Goal: Task Accomplishment & Management: Use online tool/utility

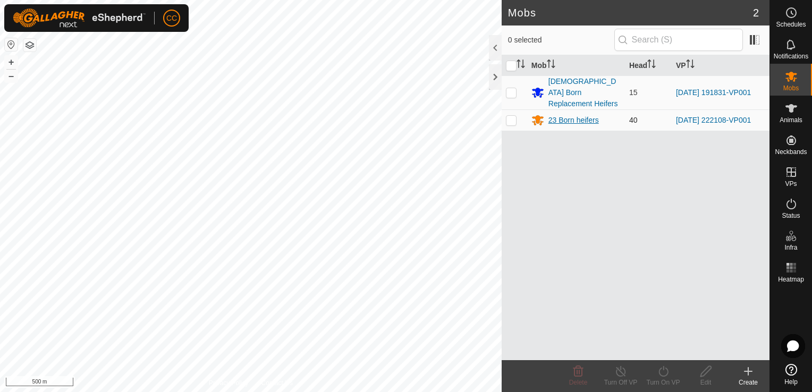
click at [575, 115] on div "23 Born heifers" at bounding box center [573, 120] width 50 height 11
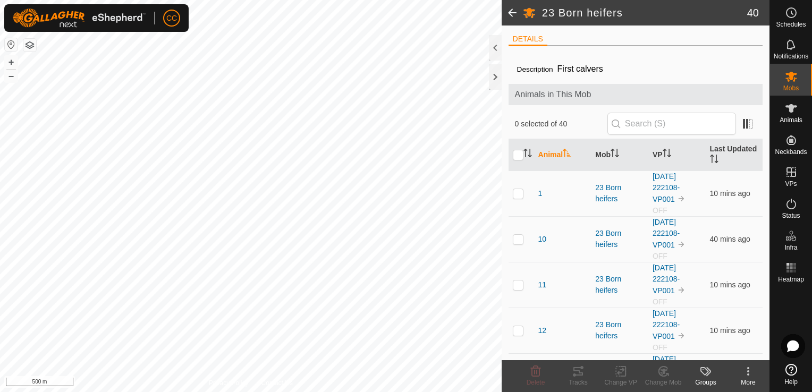
click at [510, 14] on span at bounding box center [512, 13] width 21 height 26
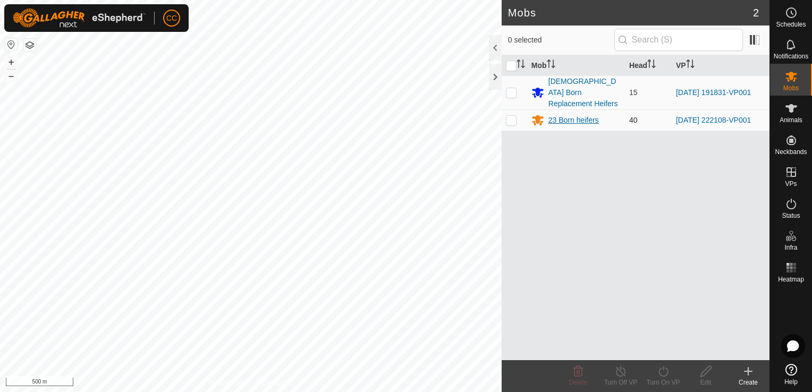
click at [568, 115] on div "23 Born heifers" at bounding box center [573, 120] width 50 height 11
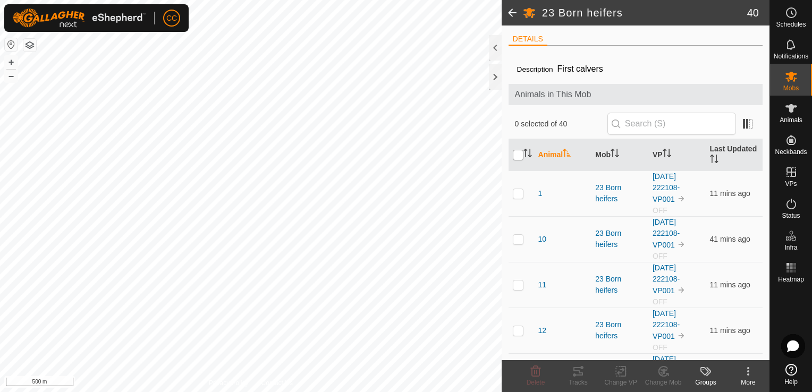
click at [519, 154] on input "checkbox" at bounding box center [518, 155] width 11 height 11
checkbox input "true"
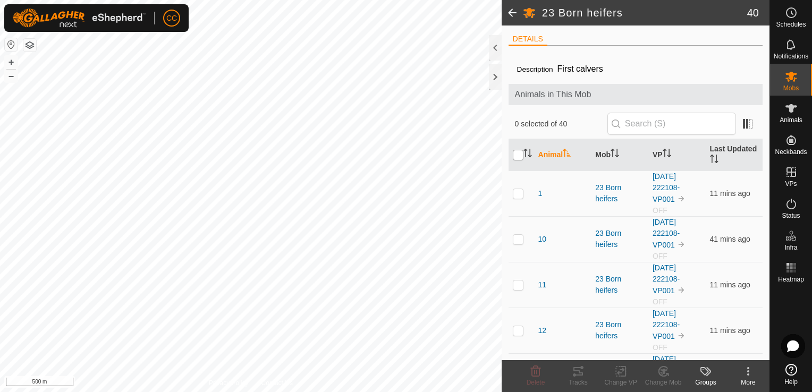
checkbox input "true"
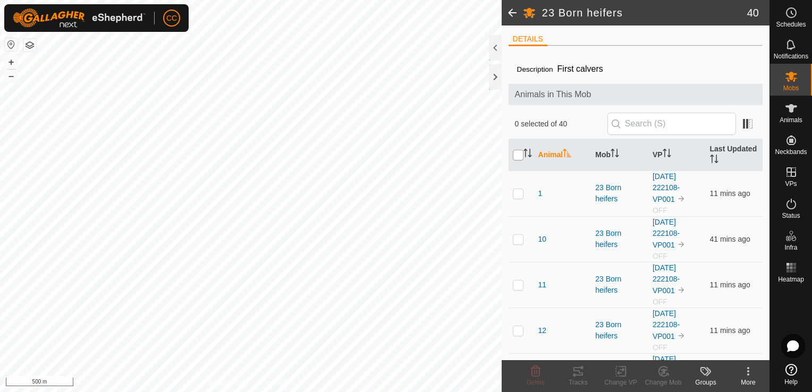
checkbox input "true"
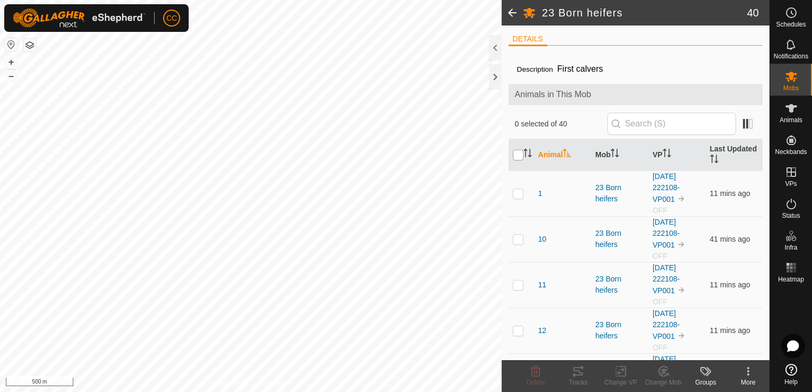
checkbox input "true"
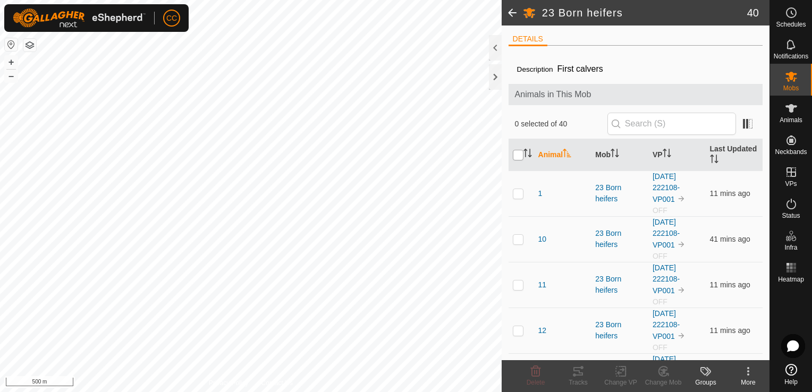
checkbox input "true"
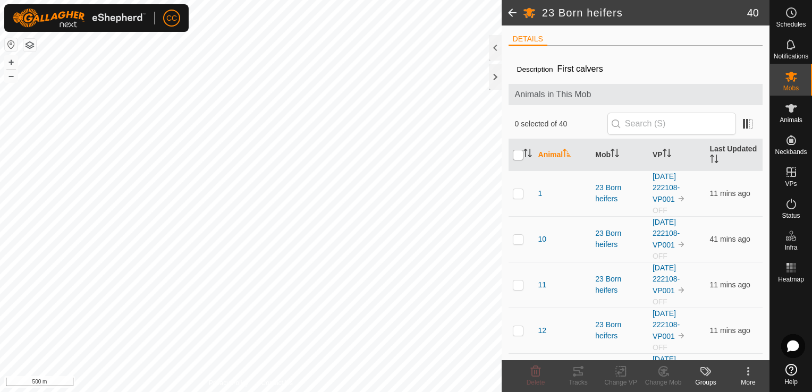
checkbox input "true"
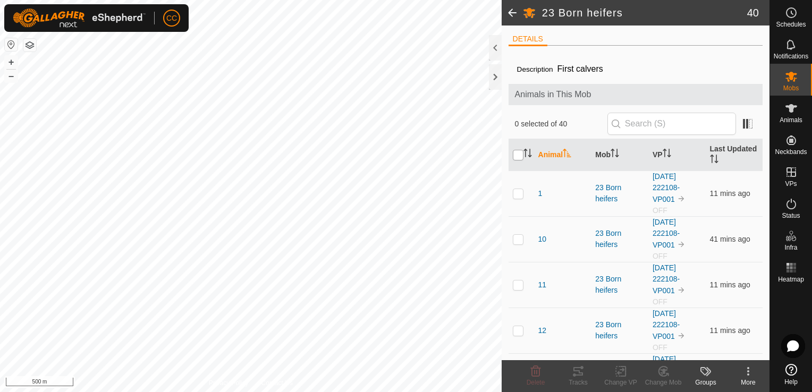
checkbox input "true"
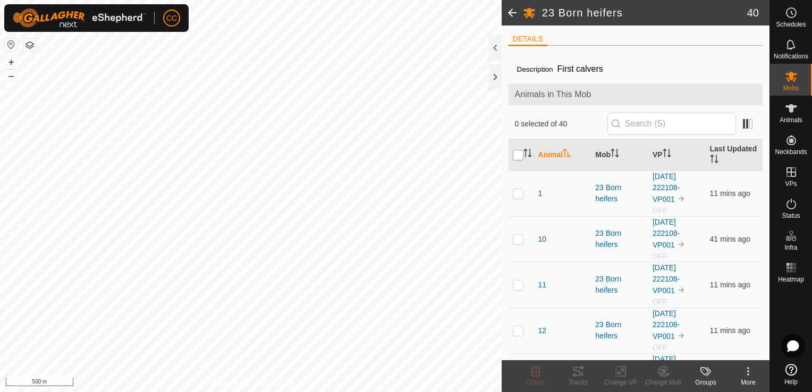
checkbox input "true"
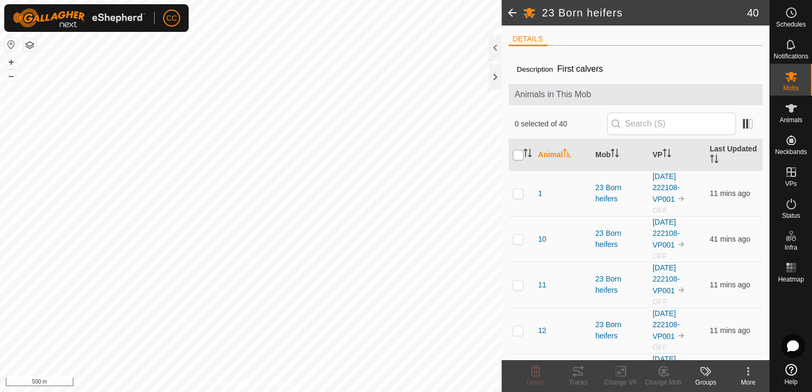
checkbox input "true"
click at [619, 372] on icon at bounding box center [620, 371] width 13 height 13
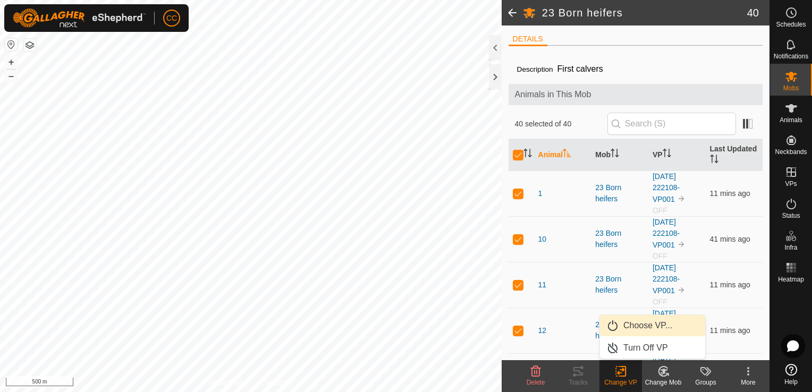
click at [639, 323] on link "Choose VP..." at bounding box center [652, 325] width 105 height 21
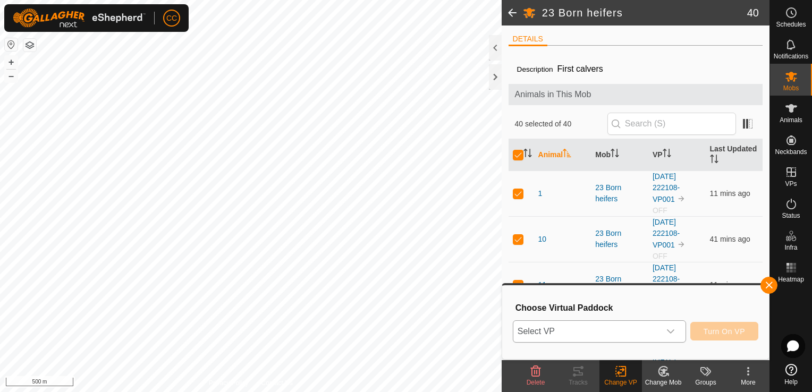
click at [674, 331] on icon "dropdown trigger" at bounding box center [670, 332] width 7 height 4
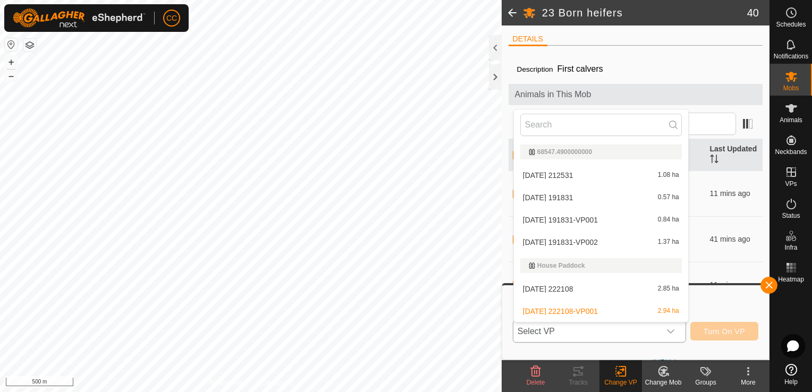
click at [622, 221] on li "[DATE] 191831-VP001 0.84 ha" at bounding box center [601, 219] width 174 height 21
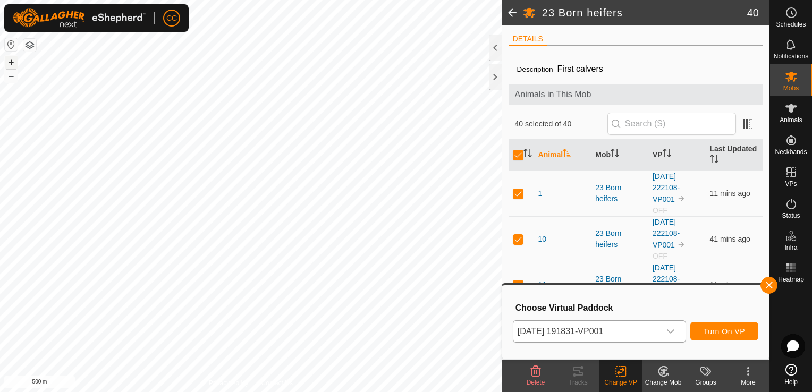
click at [13, 62] on button "+" at bounding box center [11, 62] width 13 height 13
click at [736, 328] on span "Turn On VP" at bounding box center [724, 331] width 41 height 9
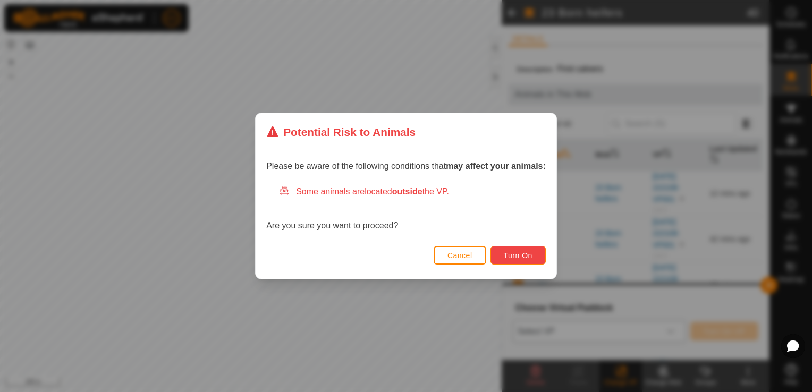
click at [518, 257] on span "Turn On" at bounding box center [518, 255] width 29 height 9
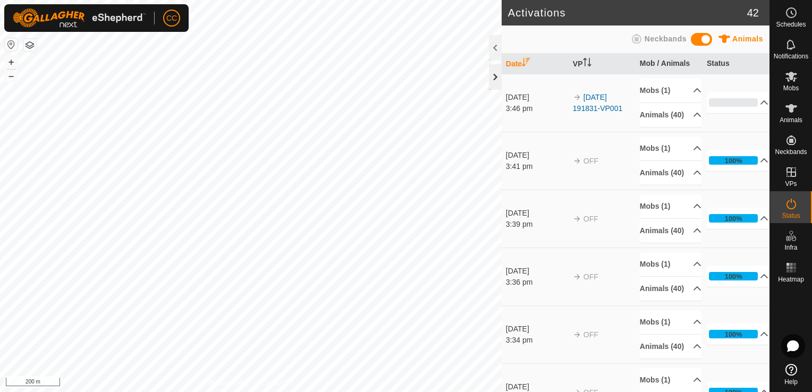
click at [494, 78] on div at bounding box center [495, 77] width 13 height 26
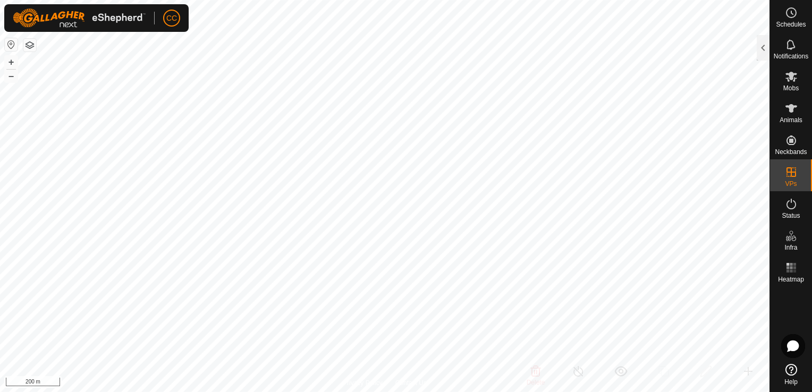
checkbox input "true"
checkbox input "false"
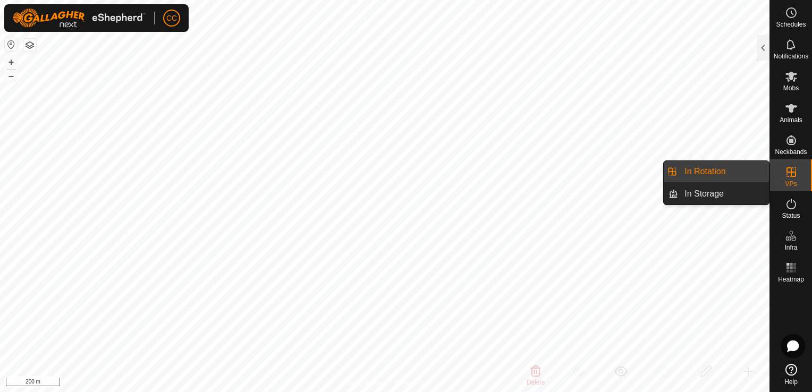
click at [728, 171] on link "In Rotation" at bounding box center [723, 171] width 91 height 21
click at [706, 171] on link "In Rotation" at bounding box center [723, 171] width 91 height 21
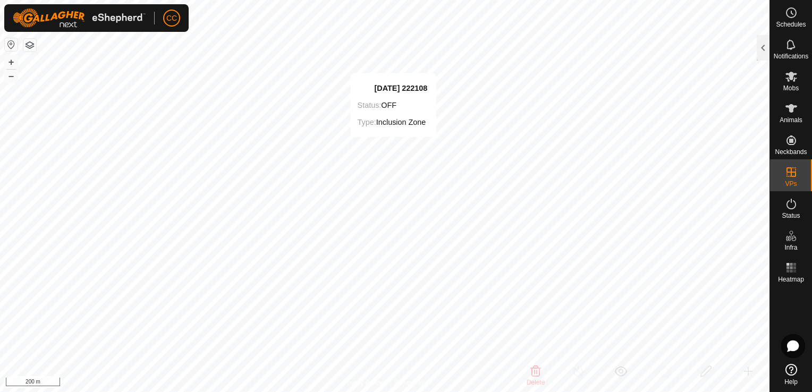
checkbox input "false"
checkbox input "true"
checkbox input "false"
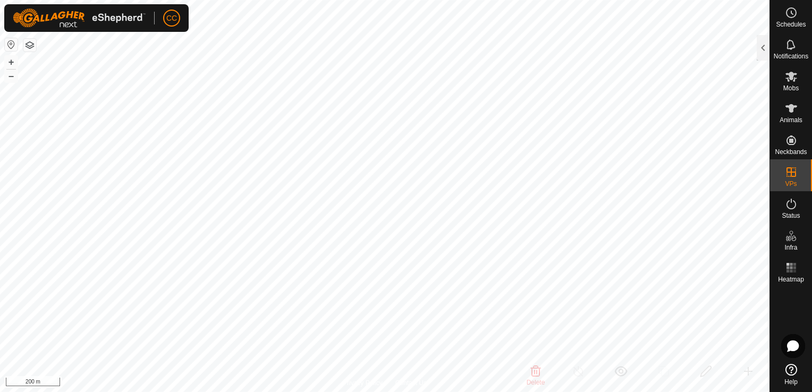
checkbox input "true"
checkbox input "false"
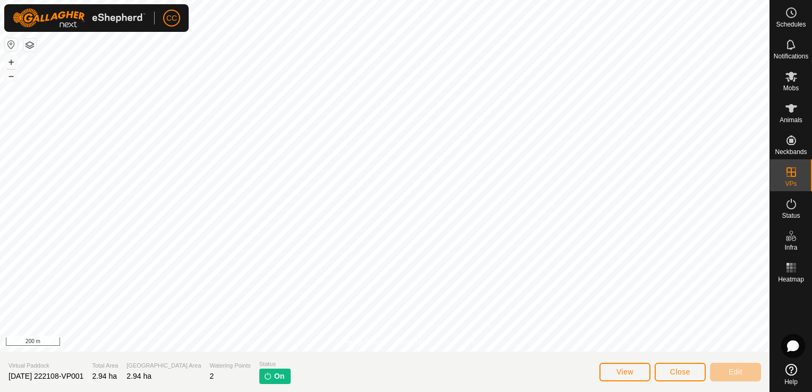
click at [274, 376] on span "On" at bounding box center [279, 376] width 10 height 11
click at [679, 373] on span "Close" at bounding box center [680, 372] width 20 height 9
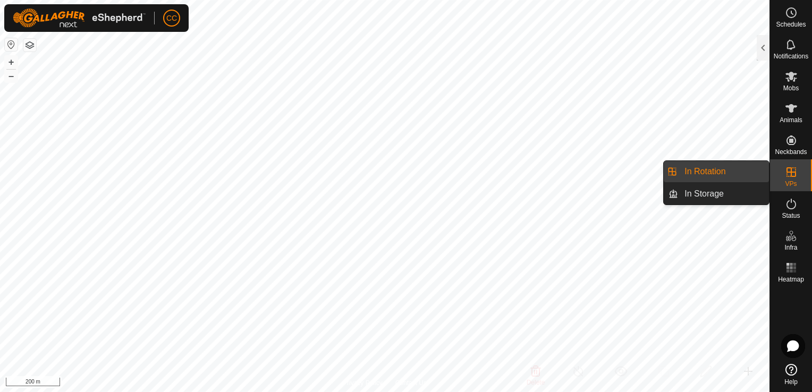
click at [729, 173] on link "In Rotation" at bounding box center [723, 171] width 91 height 21
click at [792, 173] on icon at bounding box center [791, 172] width 13 height 13
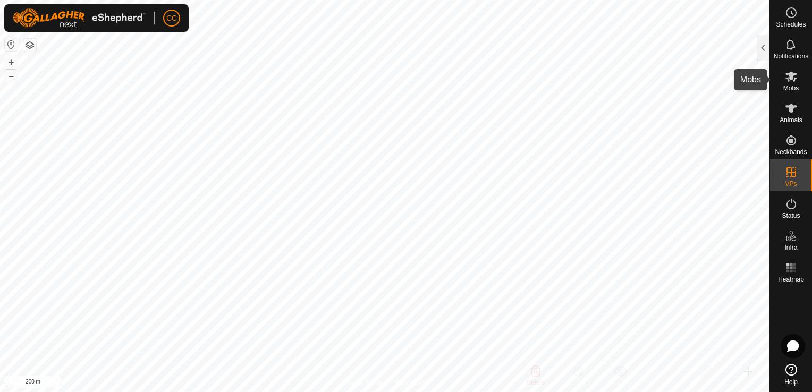
click at [789, 79] on icon at bounding box center [791, 76] width 13 height 13
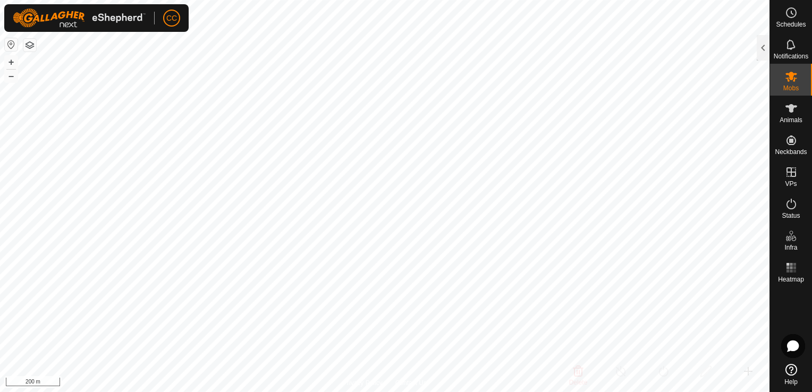
click at [789, 79] on icon at bounding box center [791, 76] width 13 height 13
click at [790, 78] on icon at bounding box center [792, 77] width 12 height 10
click at [760, 44] on div at bounding box center [763, 48] width 13 height 26
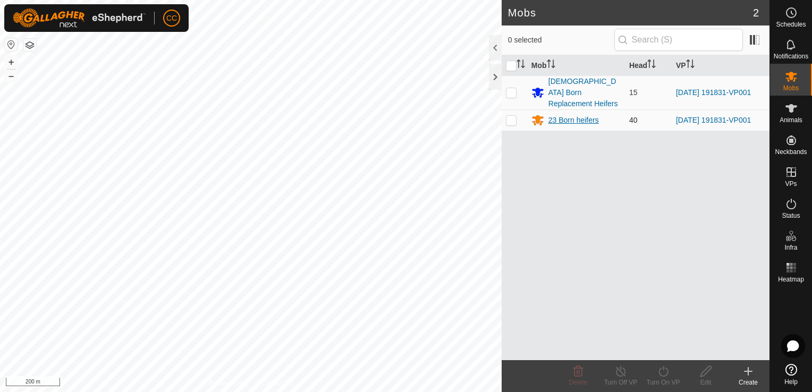
click at [587, 115] on div "23 Born heifers" at bounding box center [573, 120] width 50 height 11
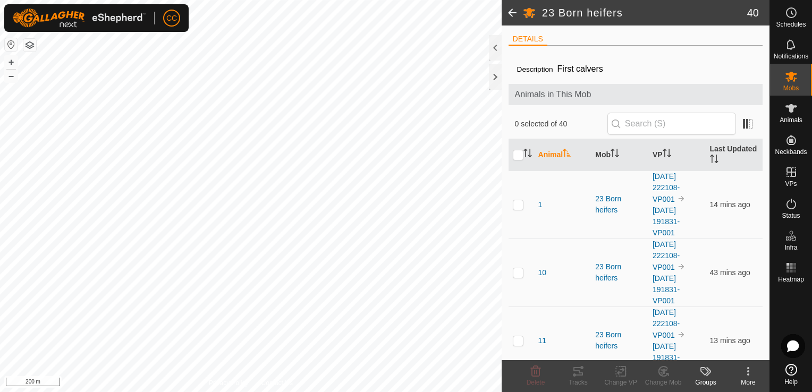
click at [512, 10] on span at bounding box center [512, 13] width 21 height 26
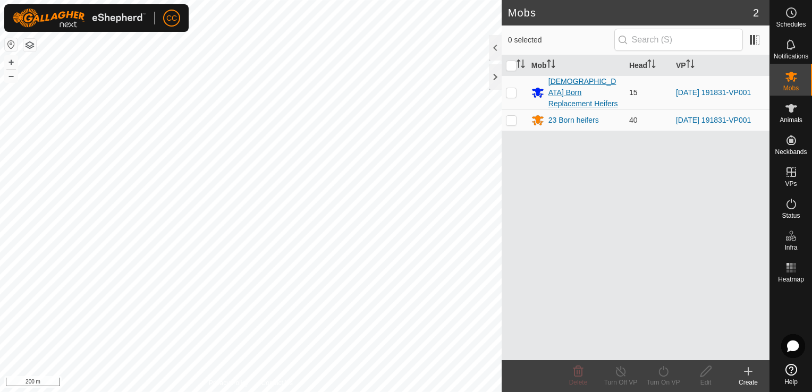
click at [564, 85] on div "[DEMOGRAPHIC_DATA] Born Replacement Heifers" at bounding box center [584, 92] width 72 height 33
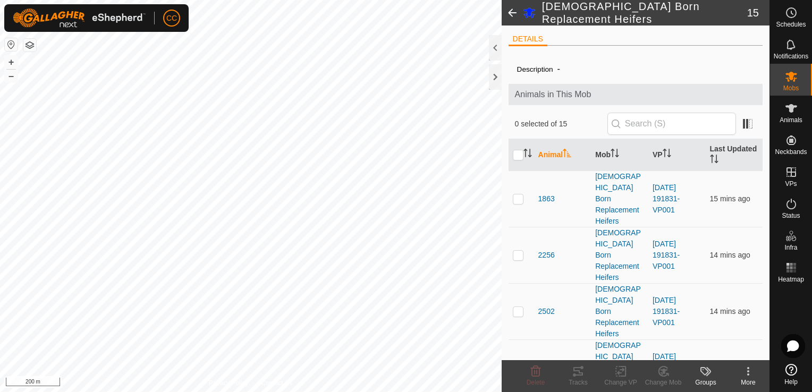
click at [475, 0] on html "CC Schedules Notifications Mobs Animals Neckbands VPs Status Infra Heatmap Help…" at bounding box center [406, 196] width 812 height 392
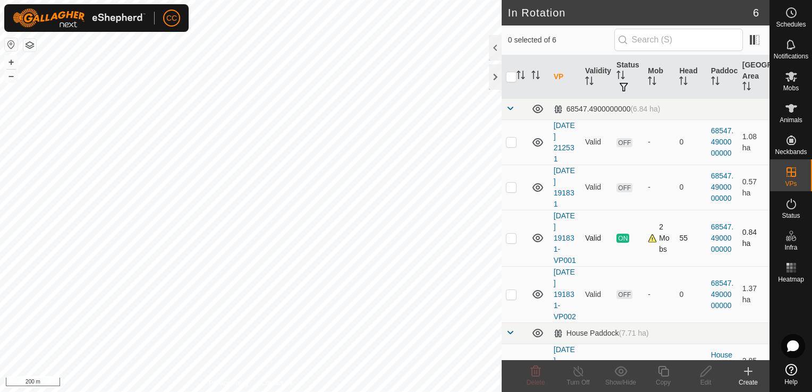
click at [649, 243] on div "2 Mobs" at bounding box center [659, 238] width 23 height 33
click at [791, 78] on icon at bounding box center [792, 77] width 12 height 10
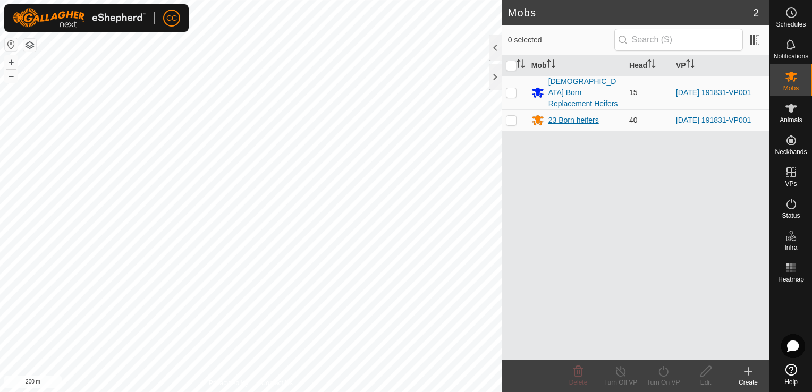
click at [581, 115] on div "23 Born heifers" at bounding box center [573, 120] width 50 height 11
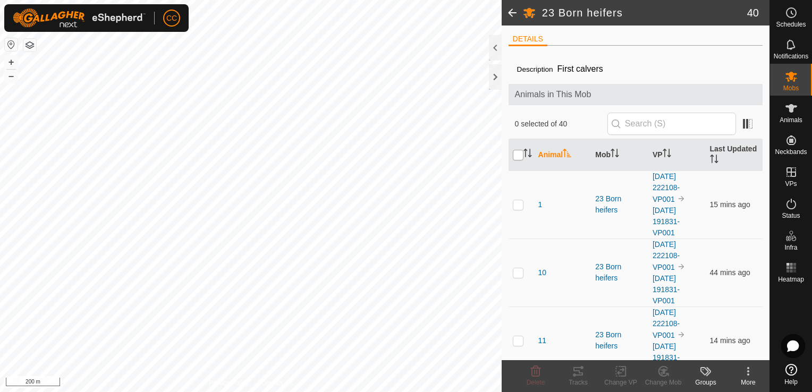
click at [516, 155] on input "checkbox" at bounding box center [518, 155] width 11 height 11
checkbox input "true"
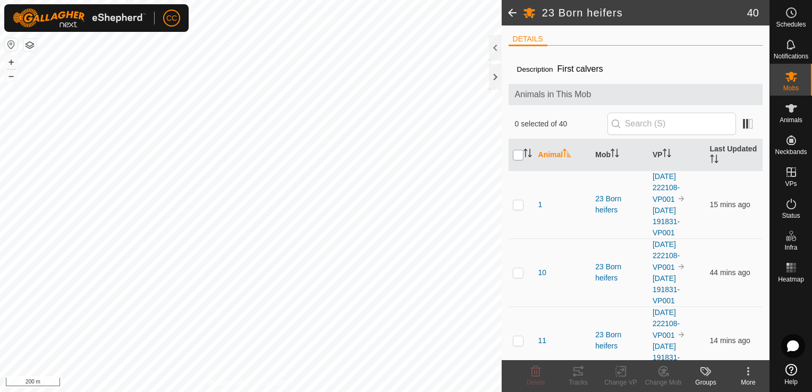
checkbox input "true"
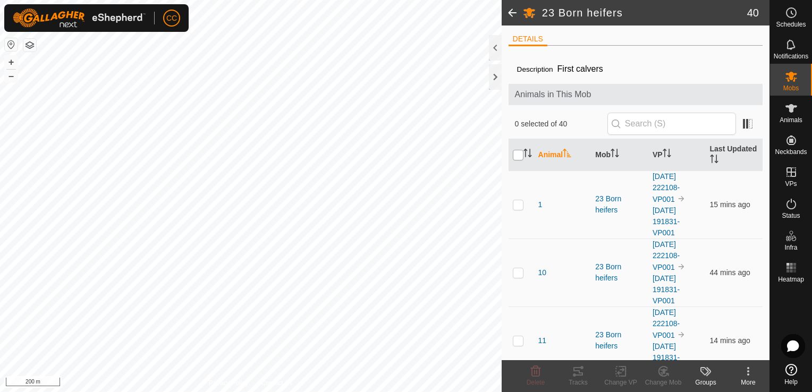
checkbox input "true"
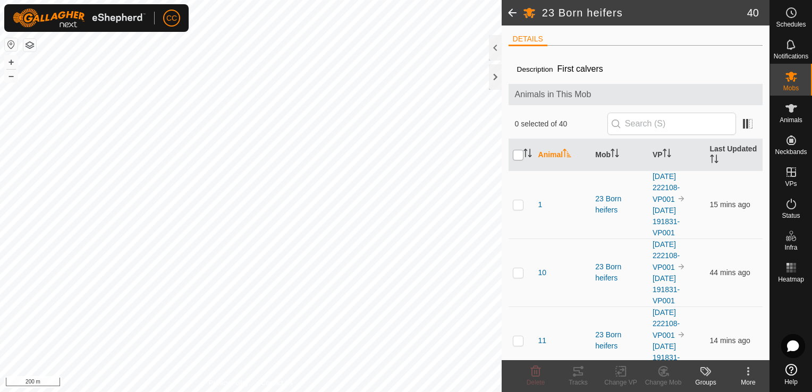
checkbox input "true"
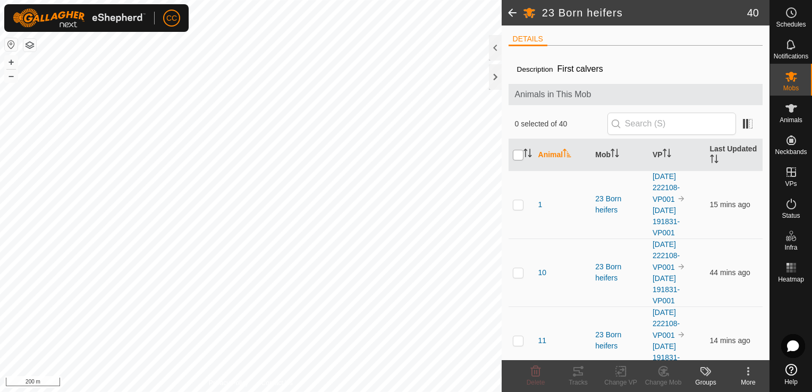
checkbox input "true"
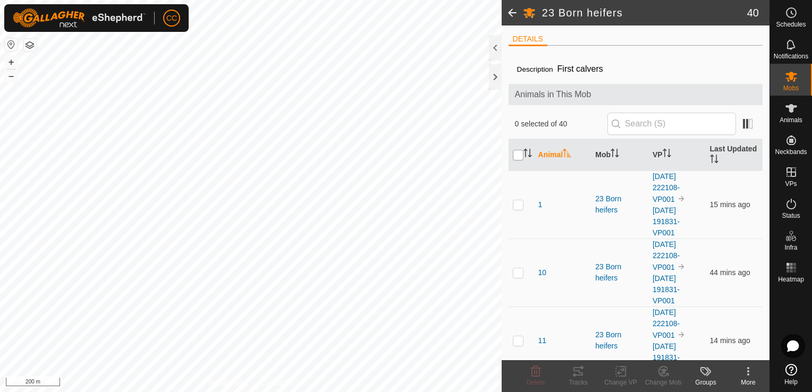
checkbox input "true"
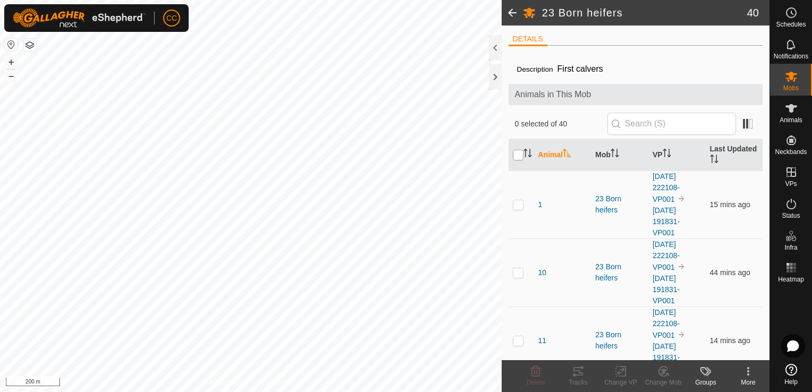
checkbox input "true"
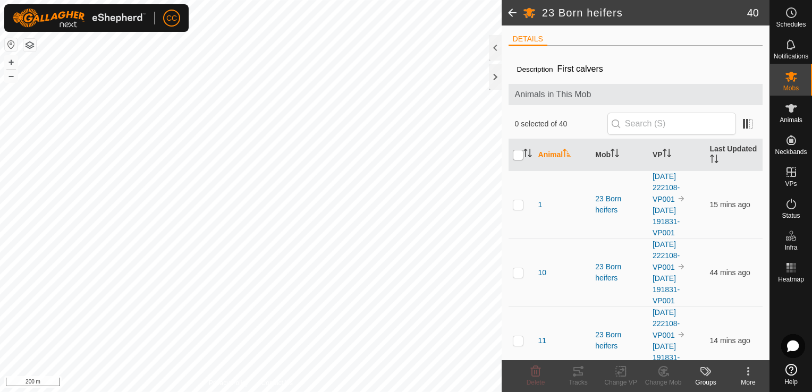
checkbox input "true"
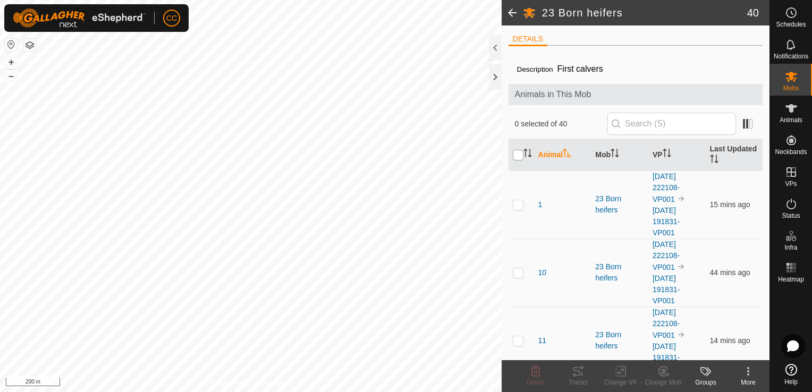
checkbox input "true"
click at [620, 372] on icon at bounding box center [620, 371] width 13 height 13
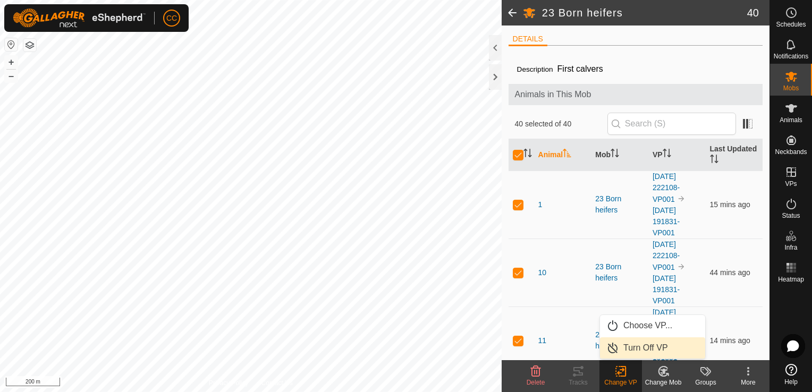
click at [635, 348] on link "Turn Off VP" at bounding box center [652, 347] width 105 height 21
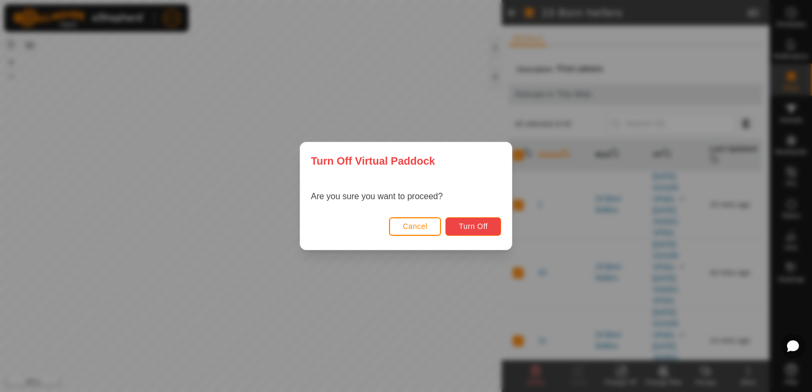
click at [470, 225] on span "Turn Off" at bounding box center [473, 226] width 29 height 9
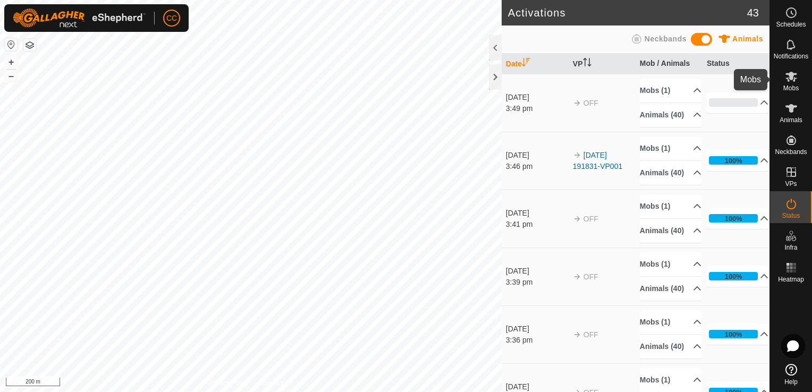
click at [789, 82] on icon at bounding box center [791, 76] width 13 height 13
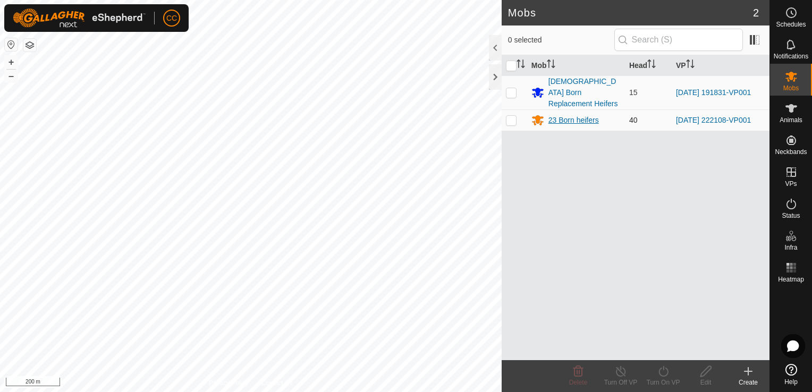
click at [568, 115] on div "23 Born heifers" at bounding box center [573, 120] width 50 height 11
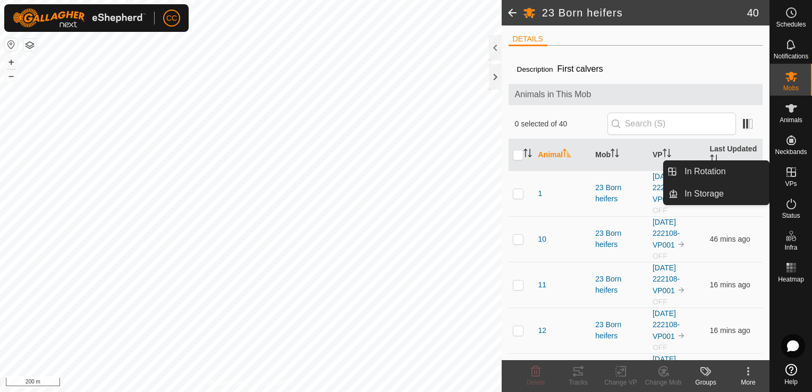
click at [789, 181] on span "VPs" at bounding box center [791, 184] width 12 height 6
click at [740, 169] on link "In Rotation" at bounding box center [723, 171] width 91 height 21
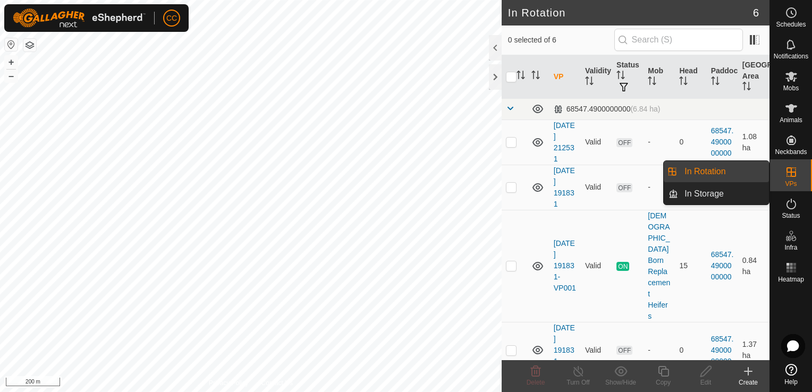
click at [740, 169] on link "In Rotation" at bounding box center [723, 171] width 91 height 21
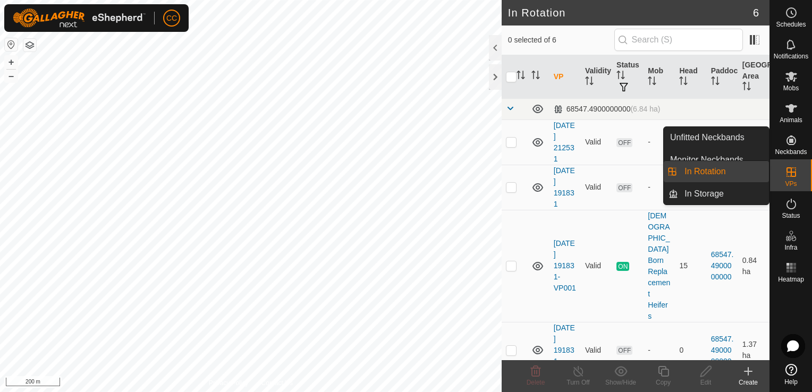
click at [708, 171] on link "In Rotation" at bounding box center [723, 171] width 91 height 21
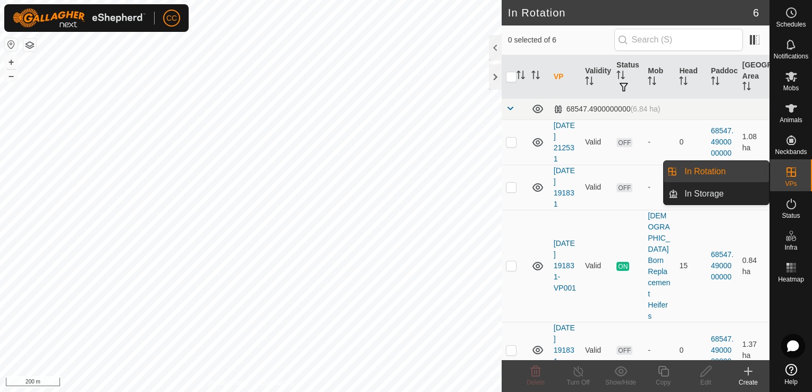
click at [708, 171] on link "In Rotation" at bounding box center [723, 171] width 91 height 21
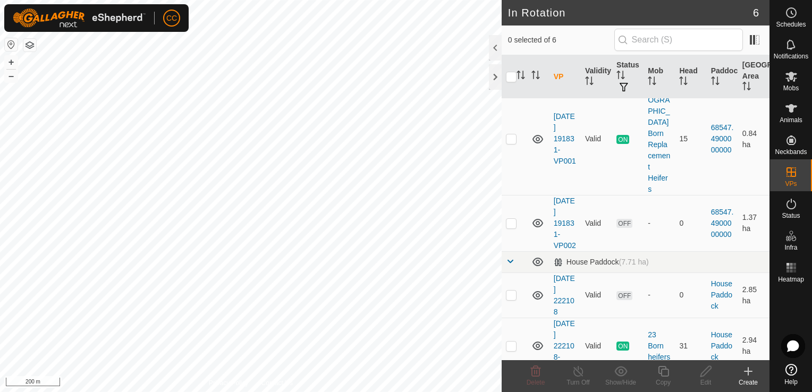
scroll to position [129, 0]
click at [510, 340] on p-checkbox at bounding box center [511, 344] width 11 height 9
checkbox input "true"
click at [576, 374] on icon at bounding box center [578, 371] width 13 height 13
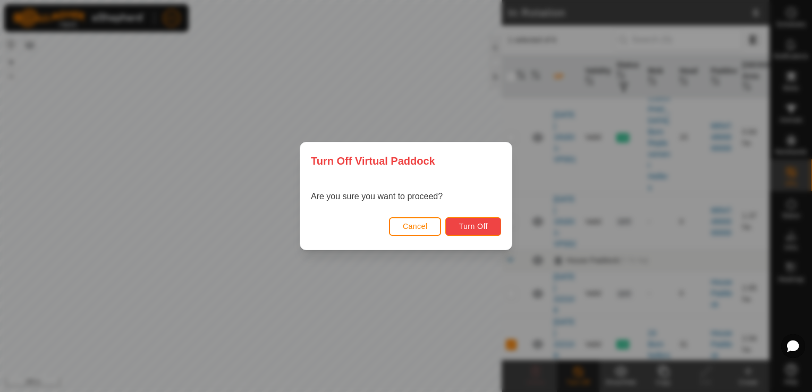
click at [472, 227] on span "Turn Off" at bounding box center [473, 226] width 29 height 9
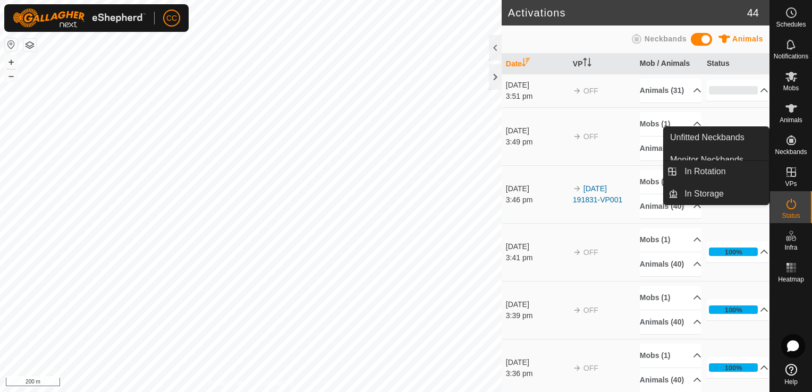
click at [791, 171] on icon at bounding box center [792, 172] width 10 height 10
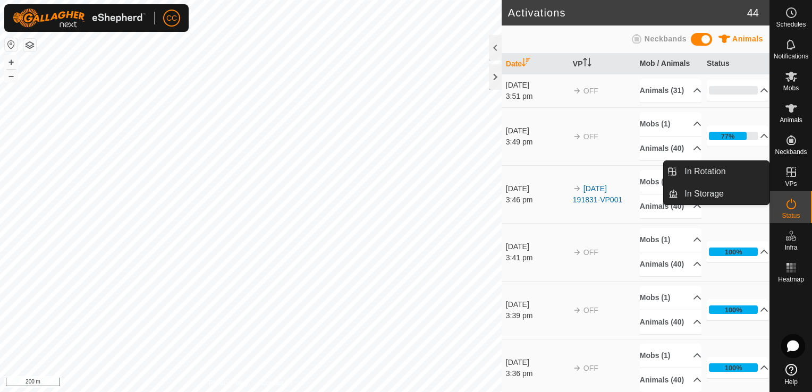
click at [791, 171] on icon at bounding box center [792, 172] width 10 height 10
click at [726, 172] on link "In Rotation" at bounding box center [723, 171] width 91 height 21
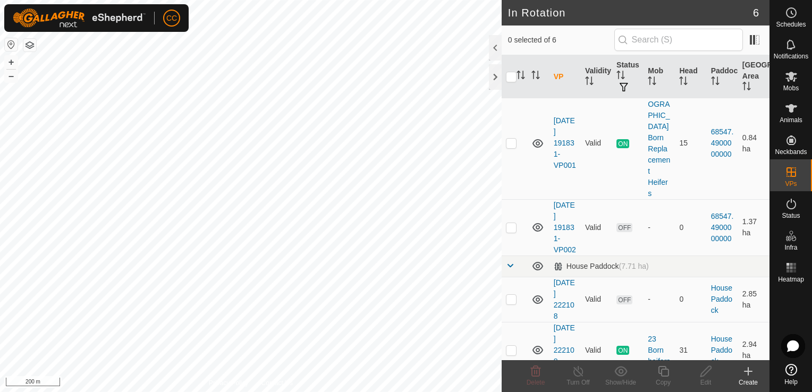
scroll to position [129, 0]
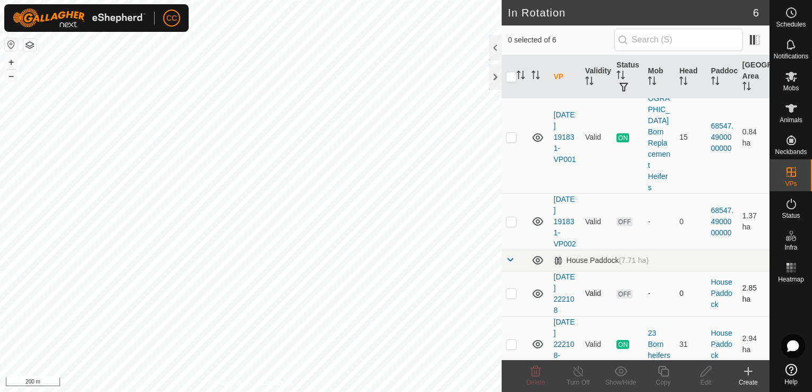
click at [509, 289] on p-checkbox at bounding box center [511, 293] width 11 height 9
click at [534, 373] on icon at bounding box center [535, 371] width 13 height 13
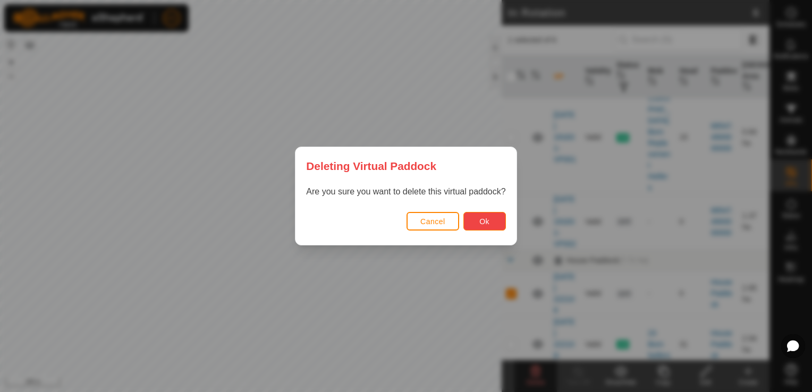
click at [485, 221] on span "Ok" at bounding box center [484, 221] width 10 height 9
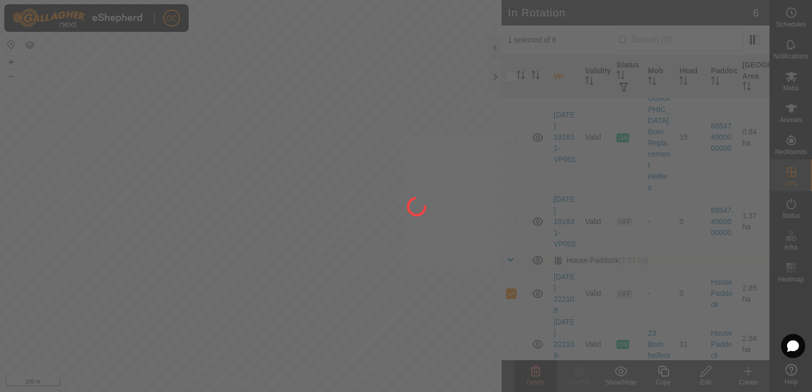
checkbox input "false"
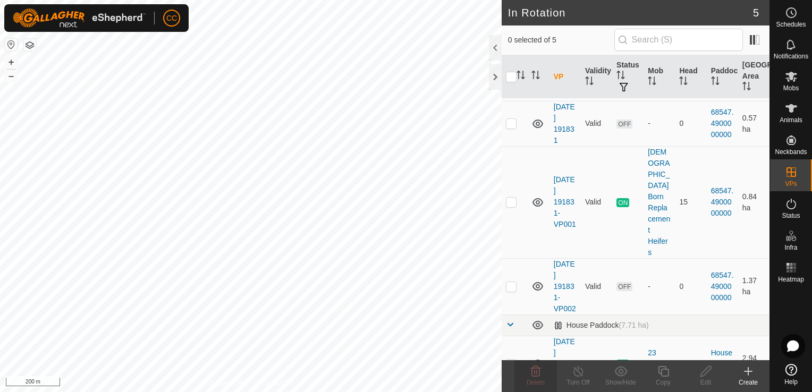
scroll to position [83, 0]
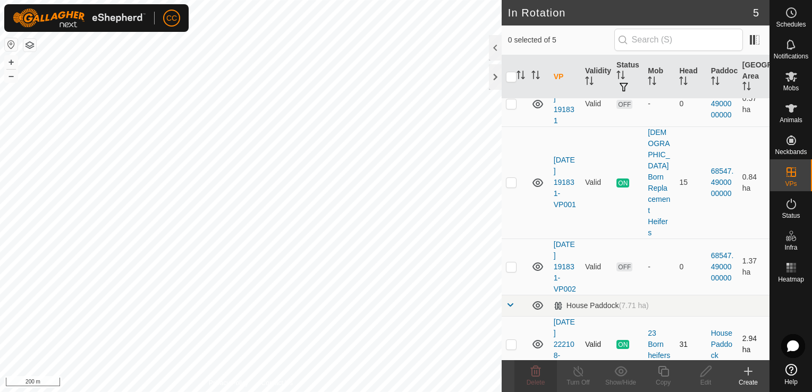
click at [510, 340] on p-checkbox at bounding box center [511, 344] width 11 height 9
checkbox input "true"
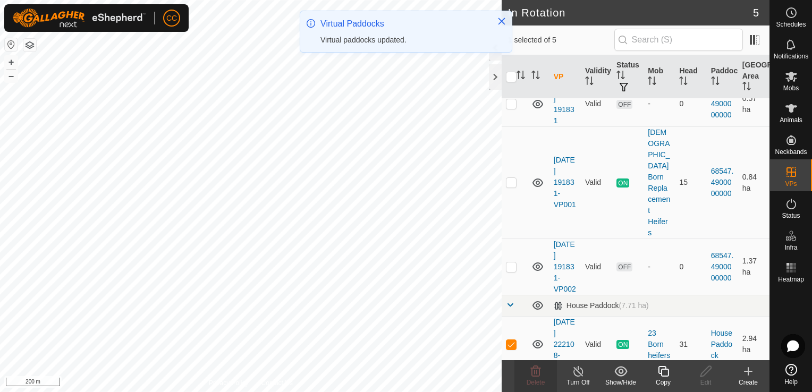
scroll to position [0, 0]
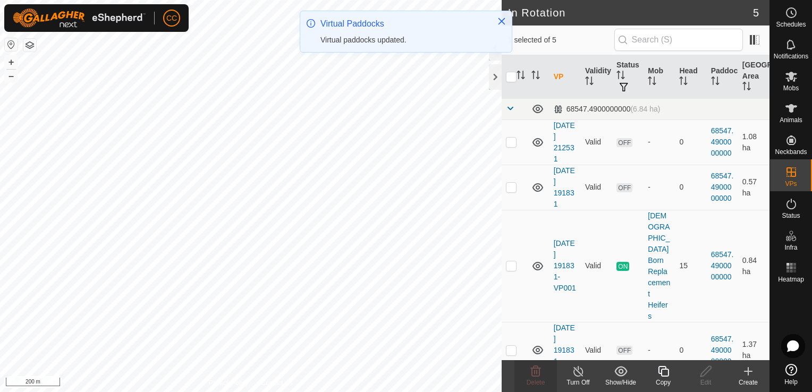
click at [575, 373] on icon at bounding box center [578, 371] width 13 height 13
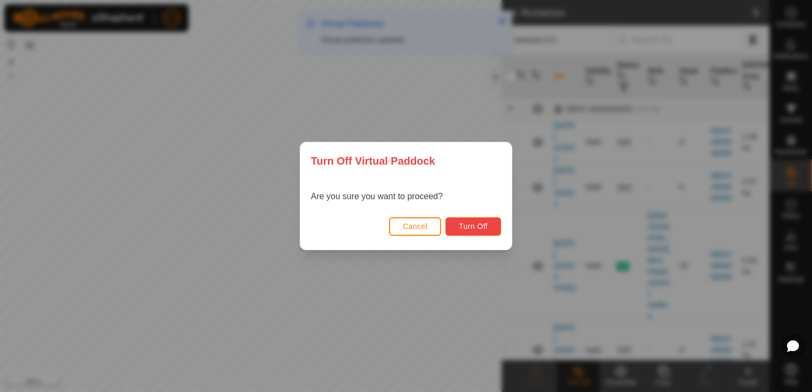
click at [468, 226] on span "Turn Off" at bounding box center [473, 226] width 29 height 9
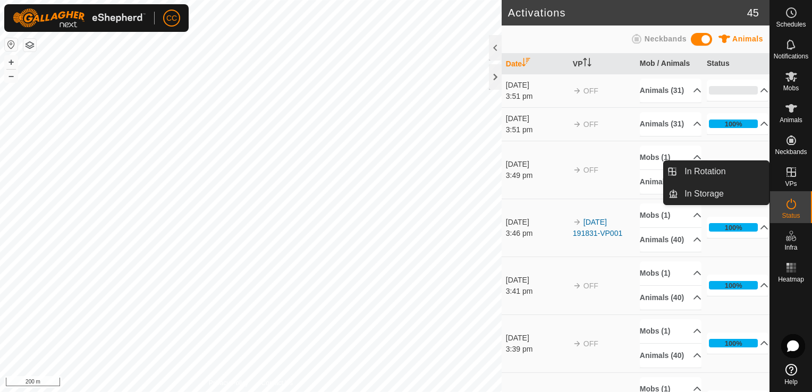
click at [790, 171] on icon at bounding box center [791, 172] width 13 height 13
click at [788, 171] on icon at bounding box center [791, 172] width 13 height 13
click at [708, 171] on link "In Rotation" at bounding box center [723, 171] width 91 height 21
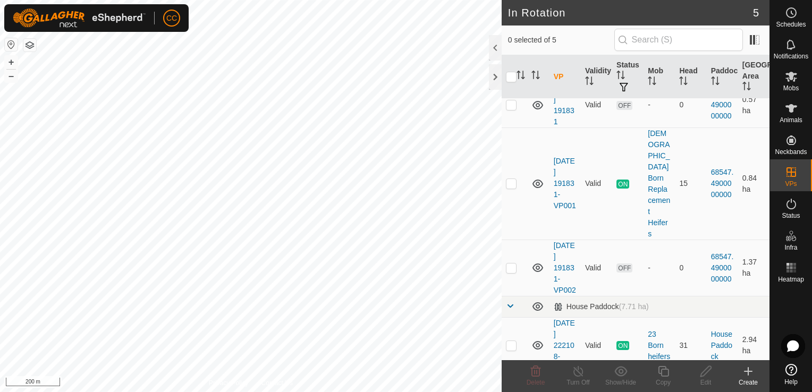
scroll to position [83, 0]
click at [510, 340] on p-checkbox at bounding box center [511, 344] width 11 height 9
checkbox input "true"
click at [577, 374] on icon at bounding box center [578, 371] width 13 height 13
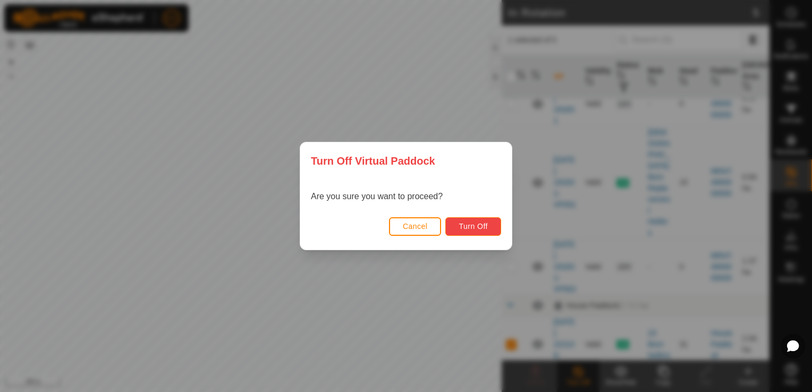
click at [468, 224] on span "Turn Off" at bounding box center [473, 226] width 29 height 9
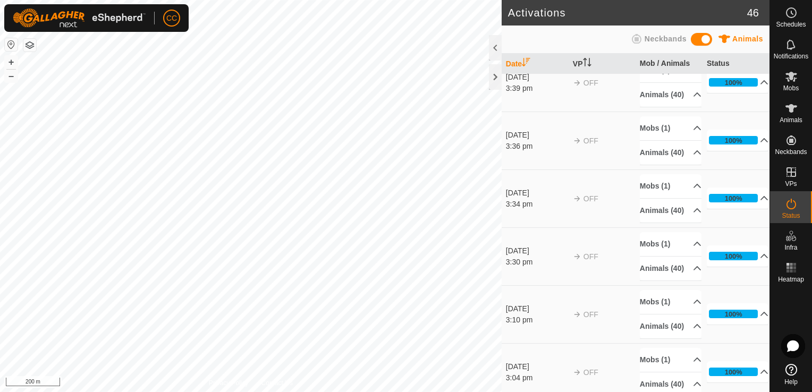
scroll to position [272, 0]
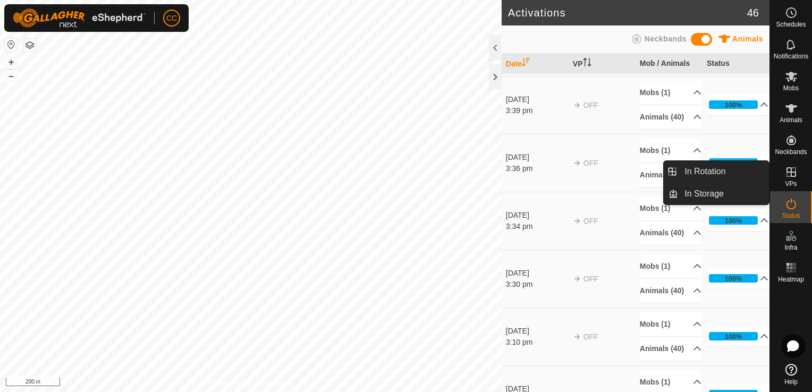
click at [787, 174] on icon at bounding box center [791, 172] width 13 height 13
click at [712, 169] on link "In Rotation" at bounding box center [723, 171] width 91 height 21
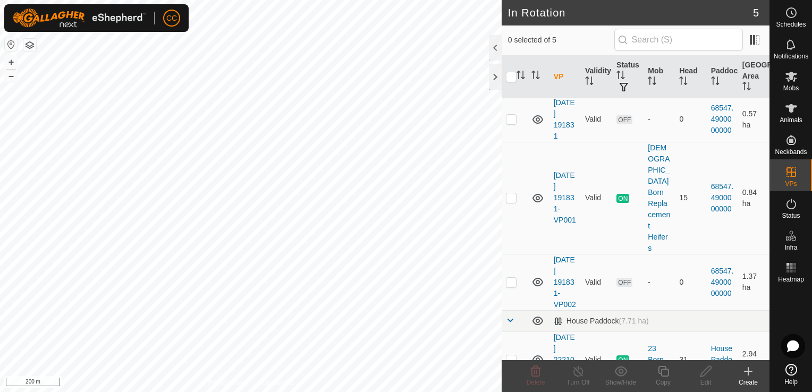
scroll to position [83, 0]
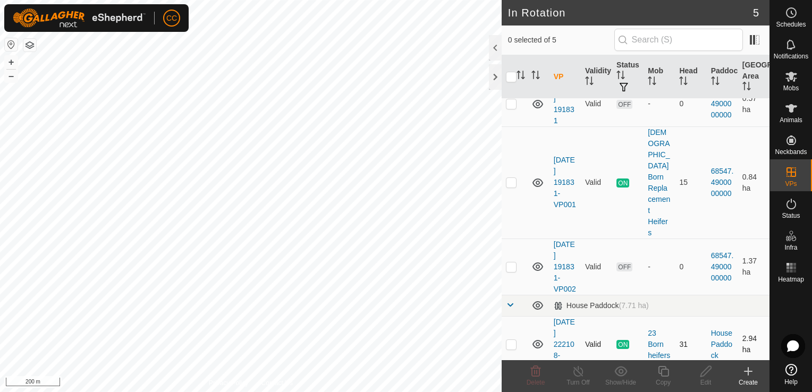
click at [510, 340] on p-checkbox at bounding box center [511, 344] width 11 height 9
checkbox input "true"
click at [576, 372] on icon at bounding box center [578, 371] width 13 height 13
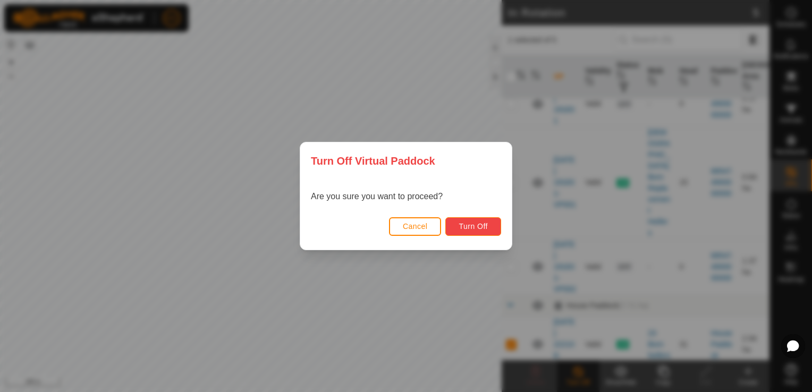
click at [472, 227] on span "Turn Off" at bounding box center [473, 226] width 29 height 9
